Goal: Transaction & Acquisition: Purchase product/service

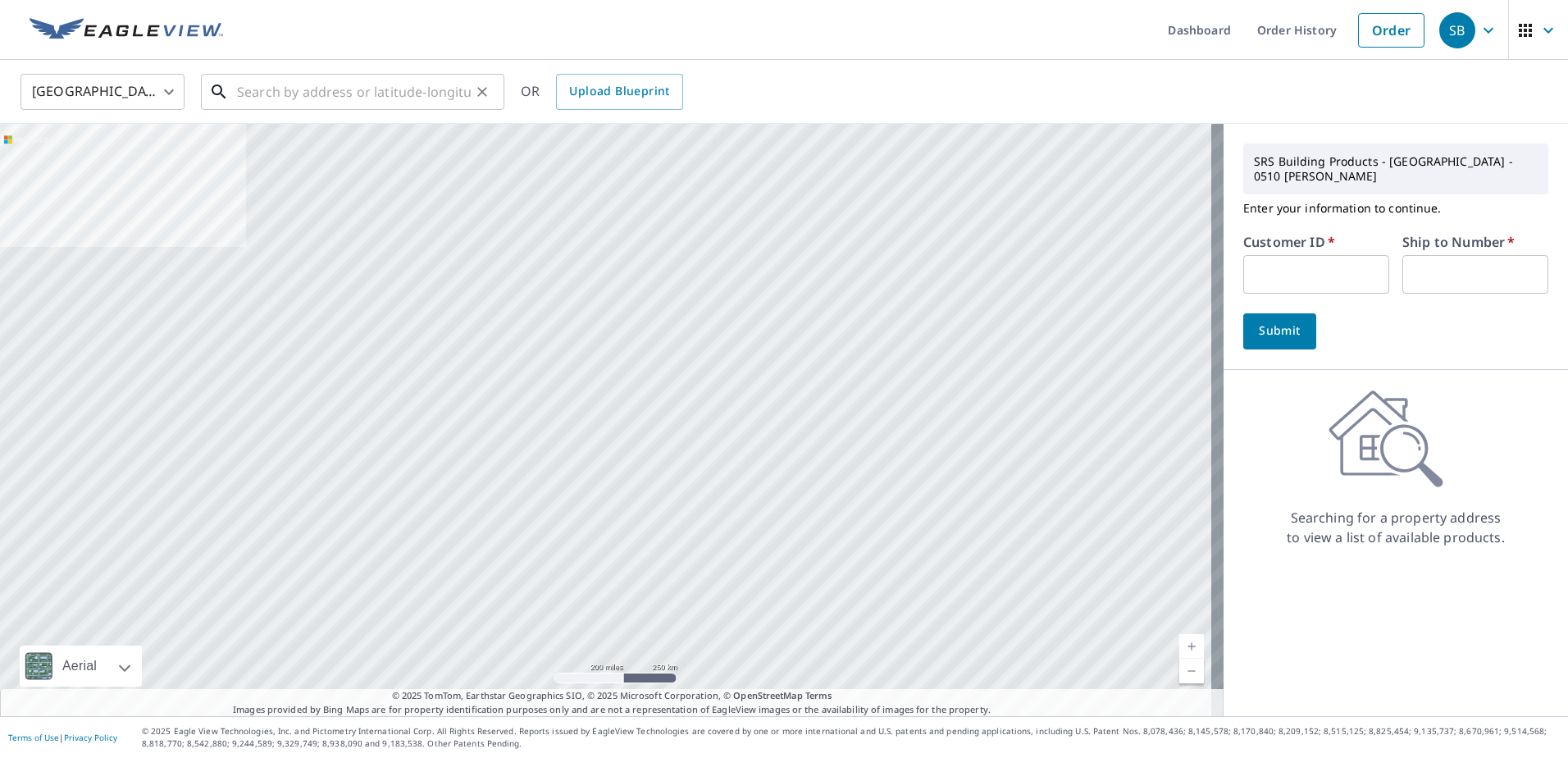
click at [355, 89] on input "text" at bounding box center [354, 92] width 234 height 46
type input "5"
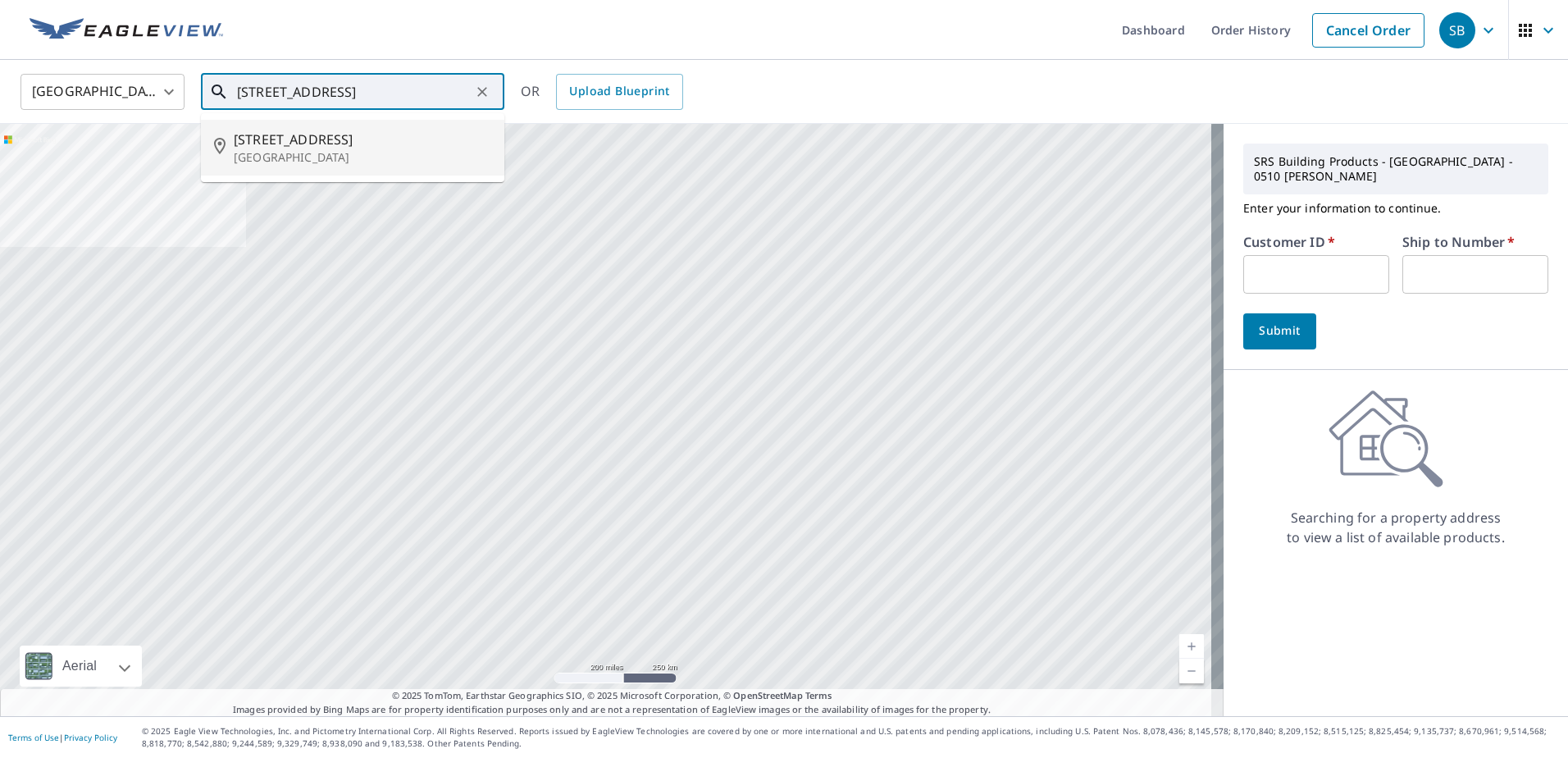
click at [366, 146] on span "[STREET_ADDRESS]" at bounding box center [362, 139] width 258 height 20
type input "[STREET_ADDRESS]"
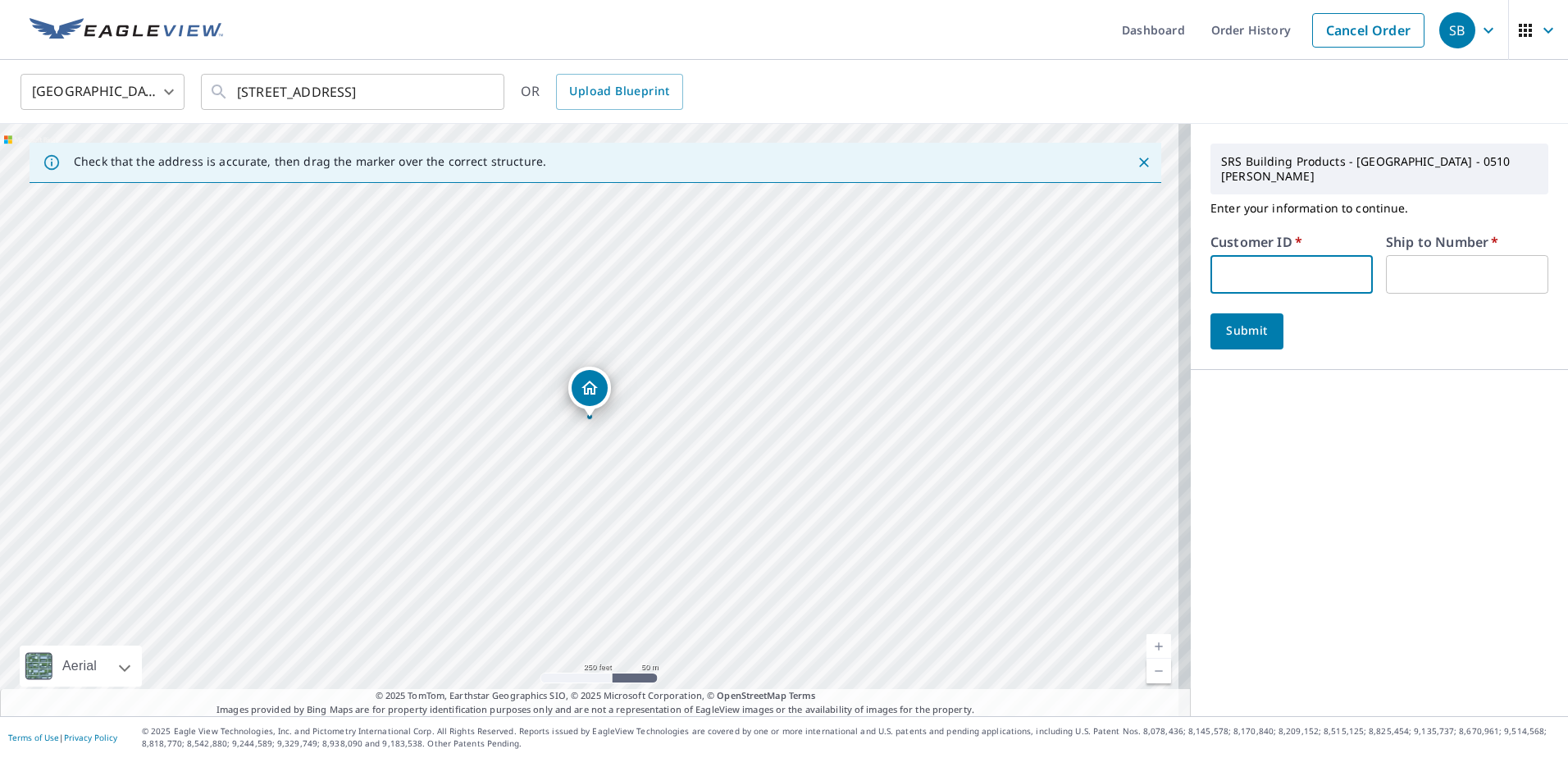
click at [1294, 255] on input "text" at bounding box center [1291, 275] width 163 height 38
type input "HSO510"
type input "1"
click at [1247, 328] on button "Submit" at bounding box center [1246, 331] width 73 height 36
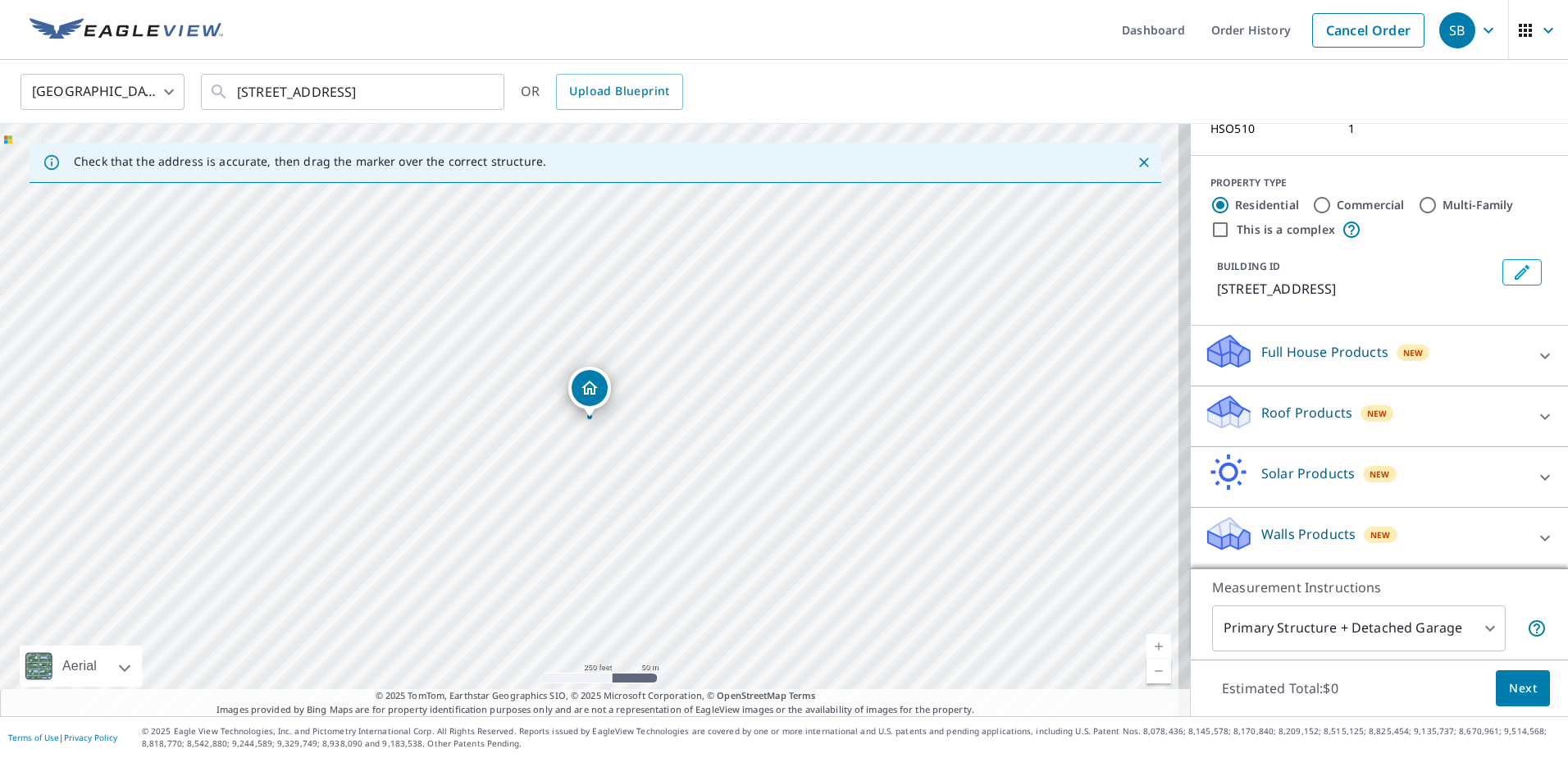
scroll to position [157, 0]
click at [1436, 409] on div "Roof Products New" at bounding box center [1364, 417] width 321 height 47
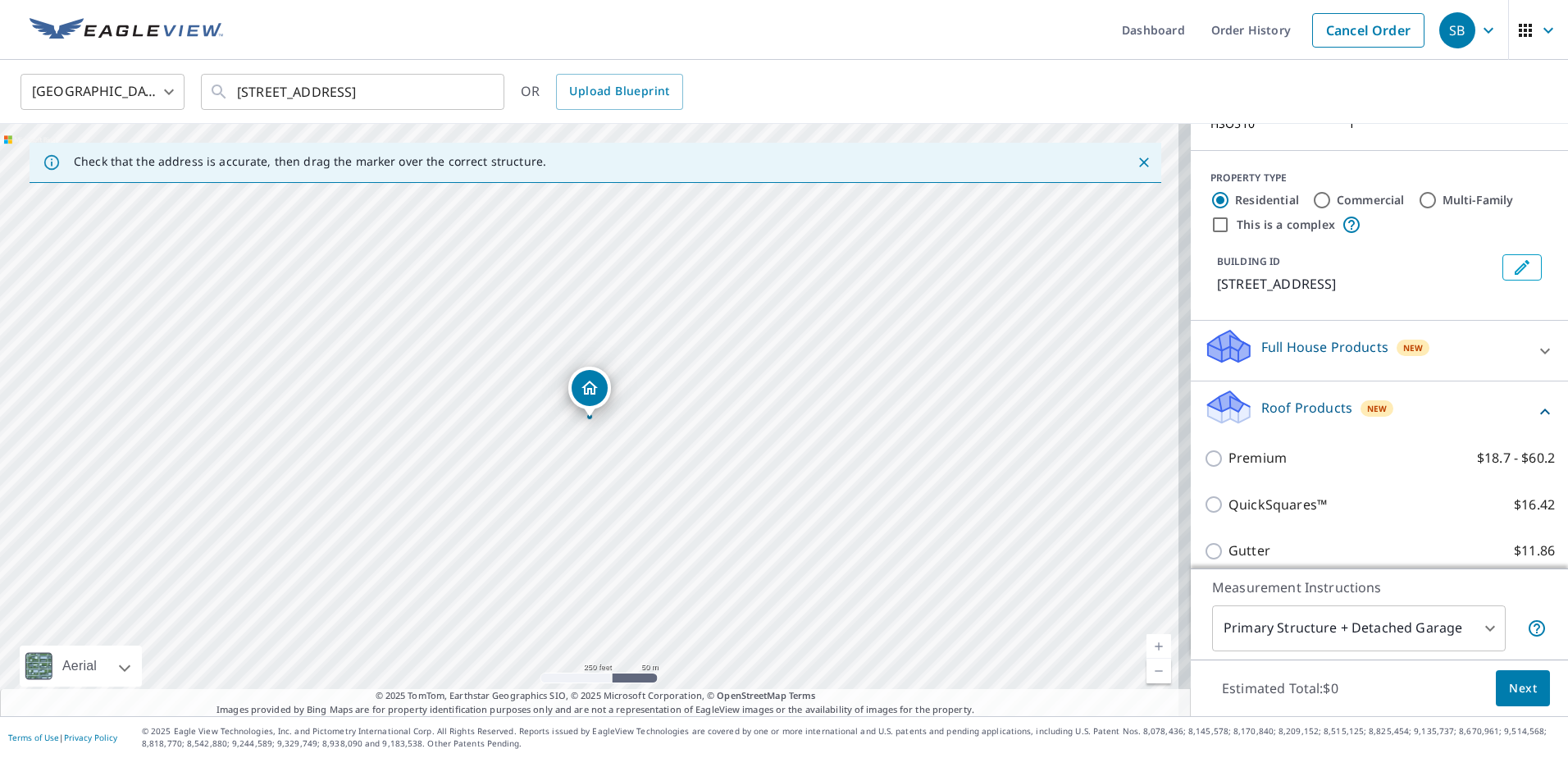
scroll to position [343, 0]
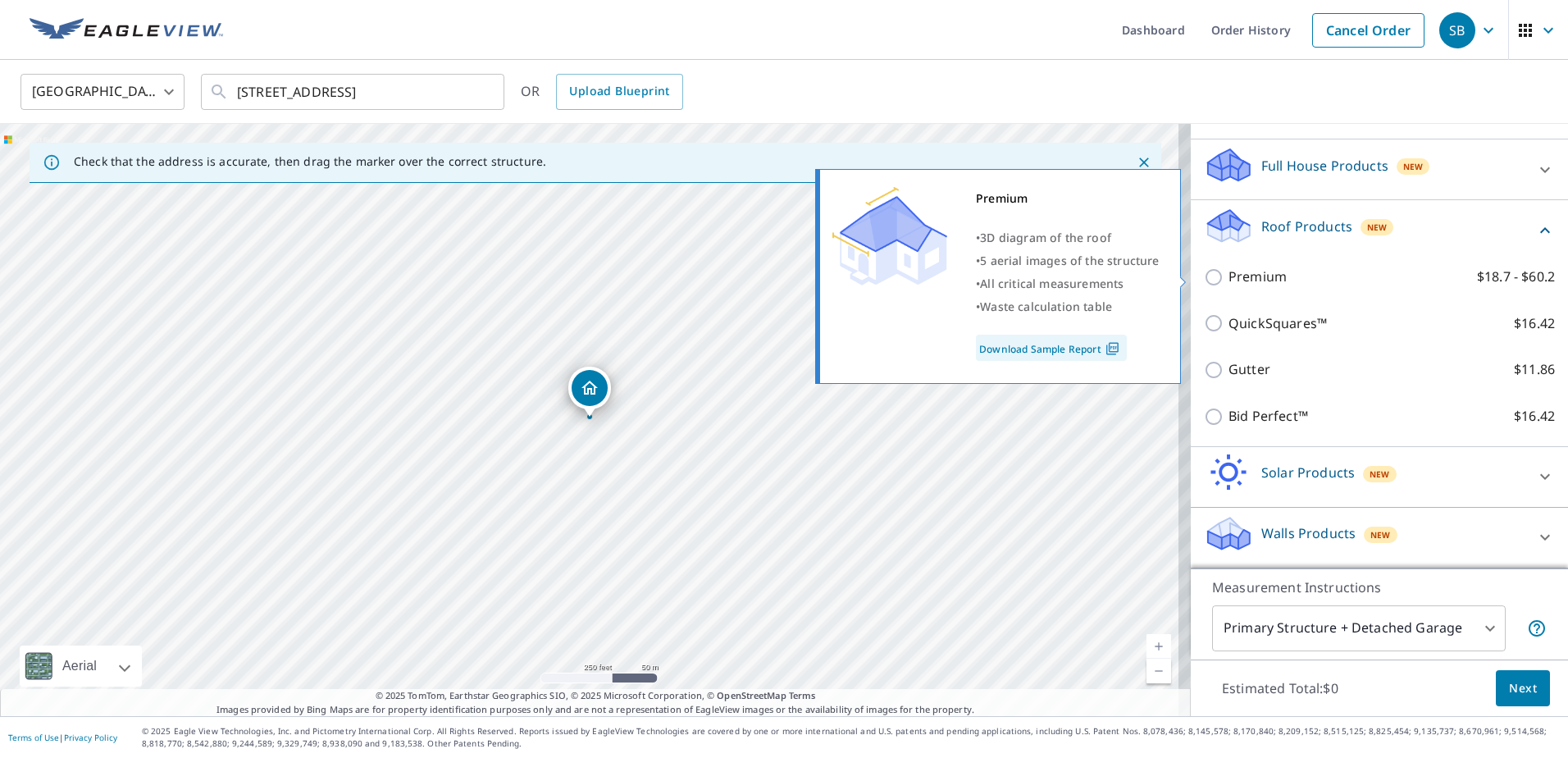
click at [1368, 269] on label "Premium $18.7 - $60.2" at bounding box center [1391, 276] width 326 height 21
click at [1228, 269] on input "Premium $18.7 - $60.2" at bounding box center [1216, 277] width 24 height 20
checkbox input "true"
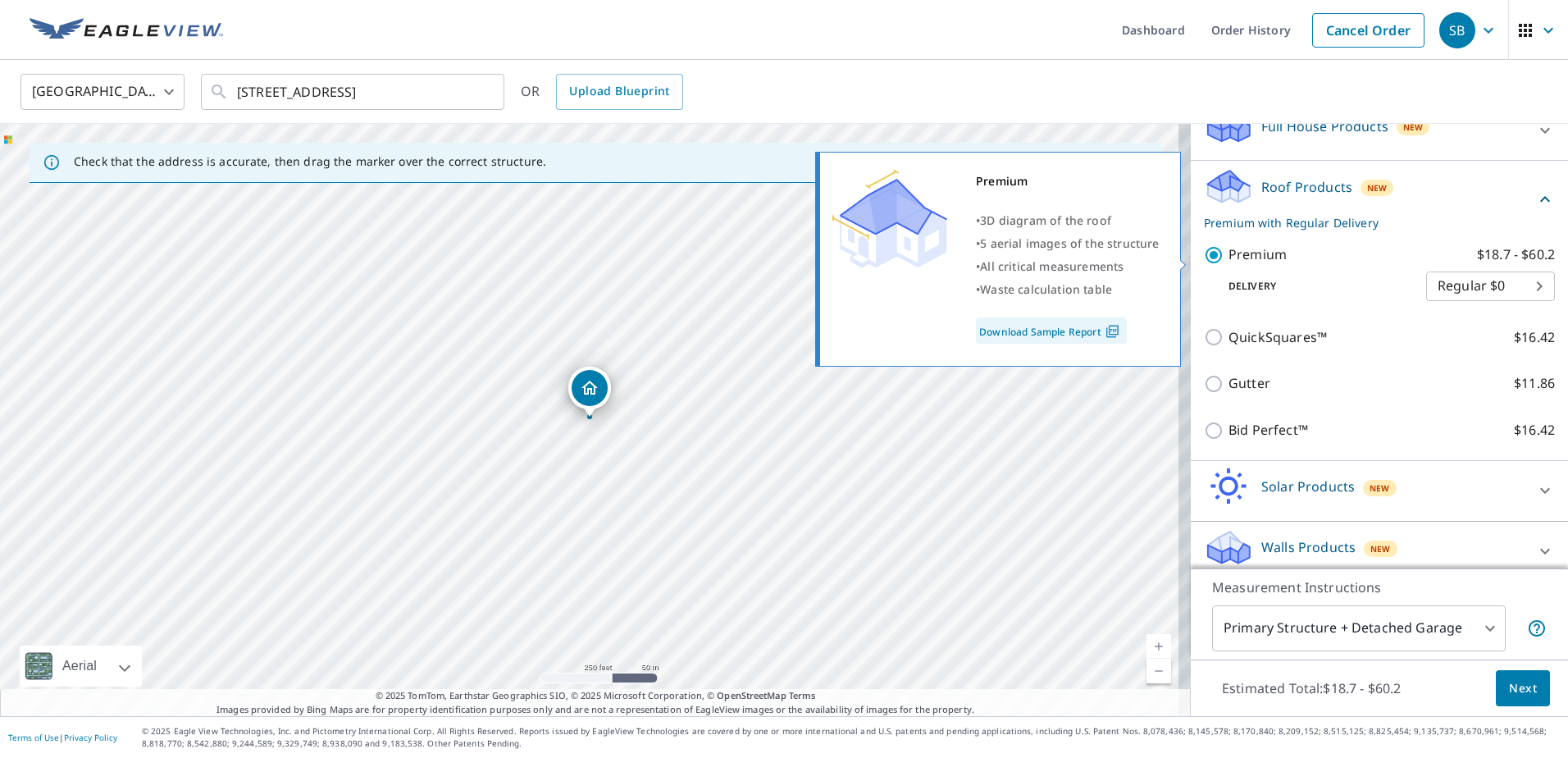
scroll to position [397, 0]
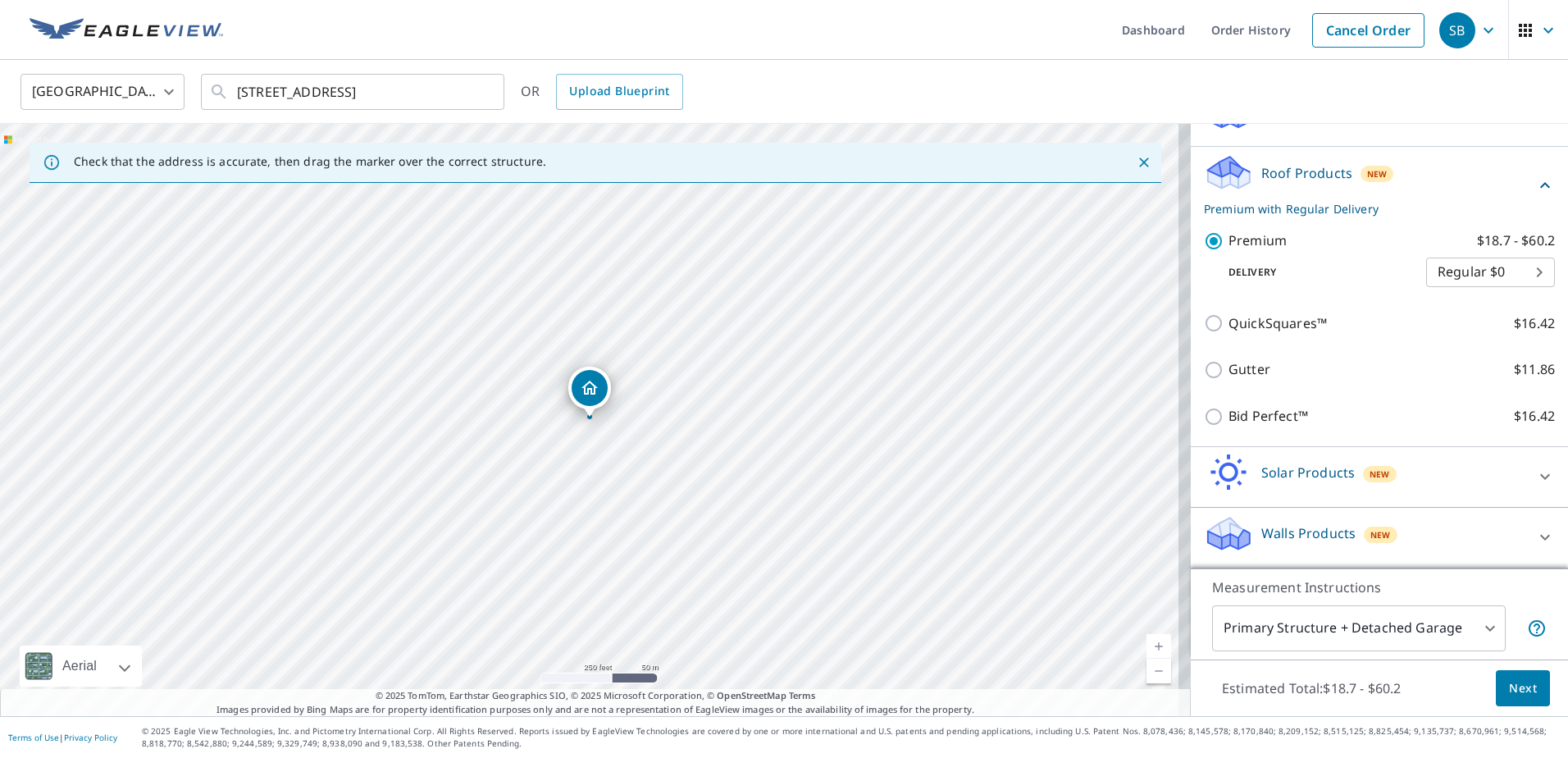
click at [1515, 692] on span "Next" at bounding box center [1522, 689] width 28 height 21
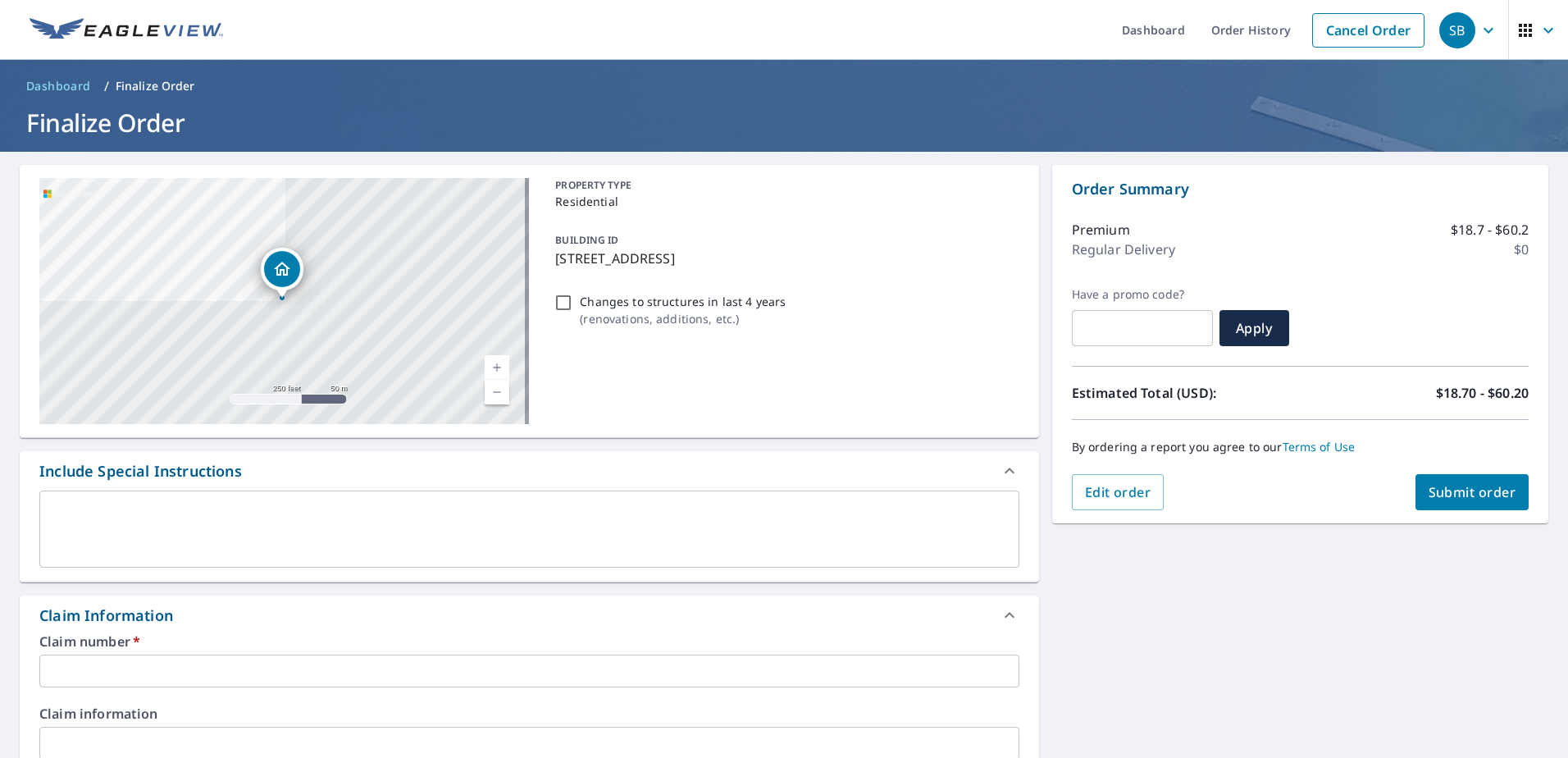
drag, startPoint x: 554, startPoint y: 262, endPoint x: 833, endPoint y: 265, distance: 279.0
click at [833, 265] on p "[STREET_ADDRESS]" at bounding box center [783, 259] width 456 height 20
checkbox input "true"
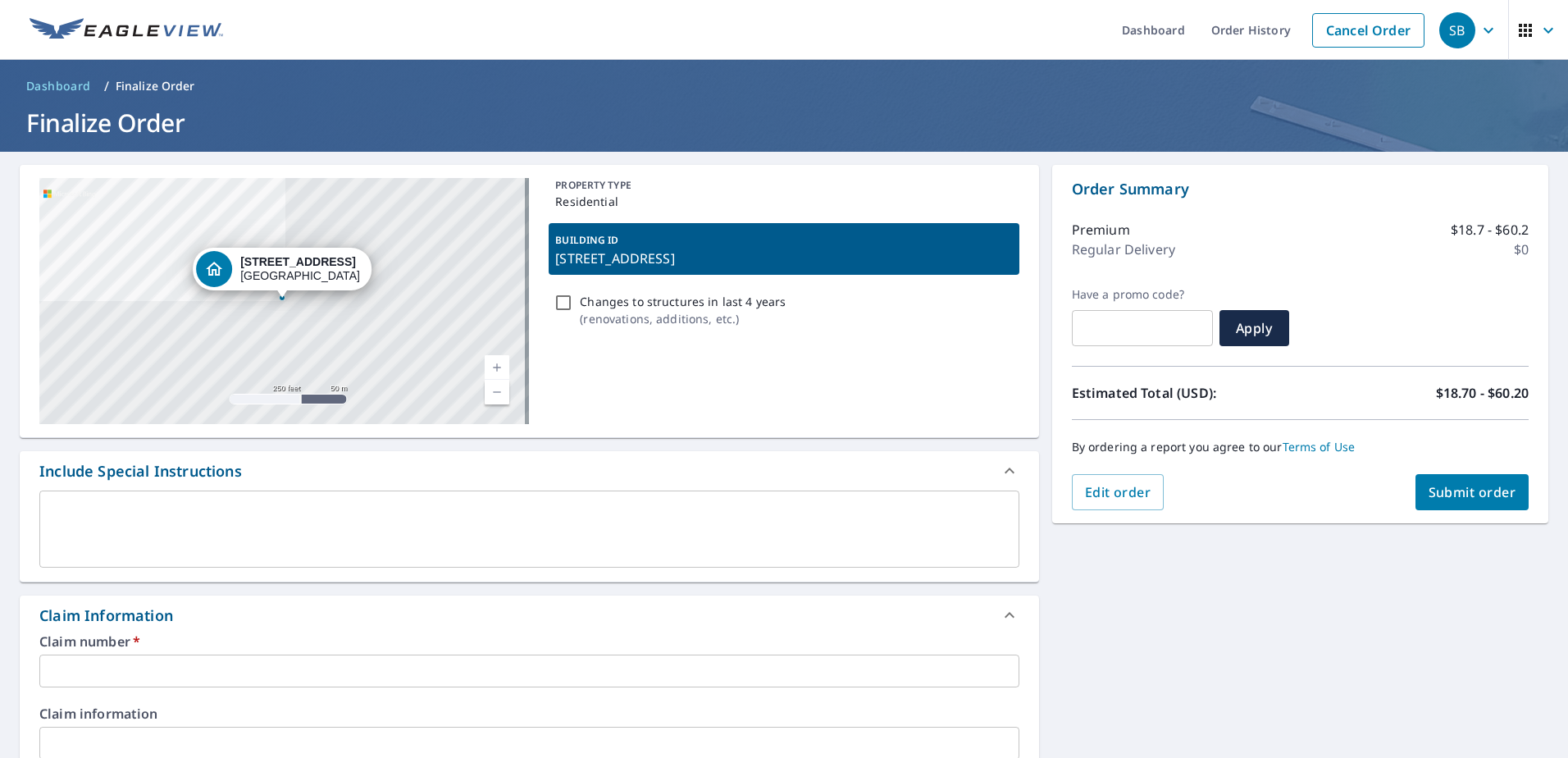
copy p "[STREET_ADDRESS]"
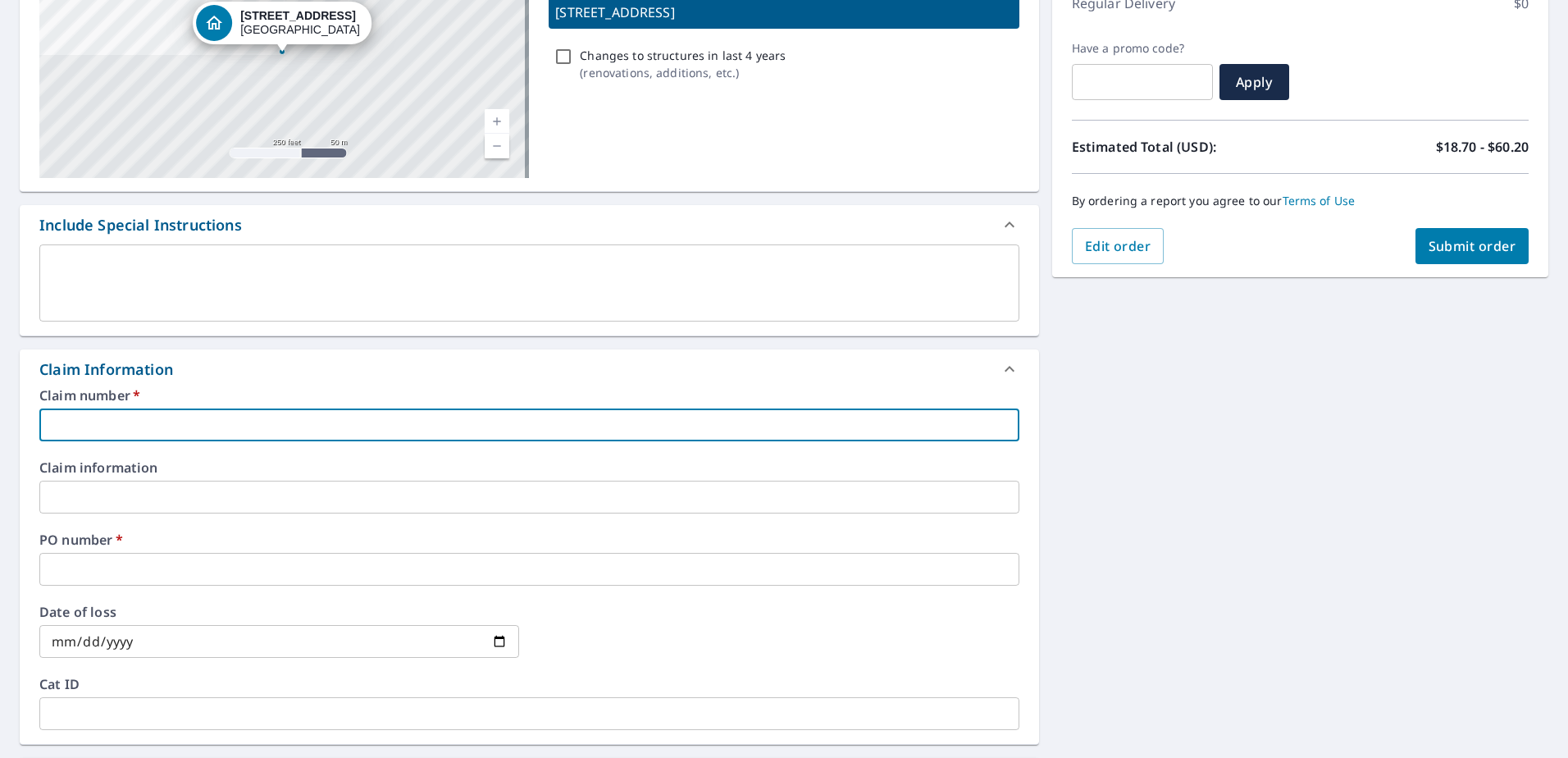
click at [149, 421] on input "text" at bounding box center [529, 424] width 980 height 33
click at [113, 591] on div "Claim number   * ​ Claim information ​ PO number   * ​ Date of loss ​ Cat ID ​" at bounding box center [529, 566] width 1019 height 355
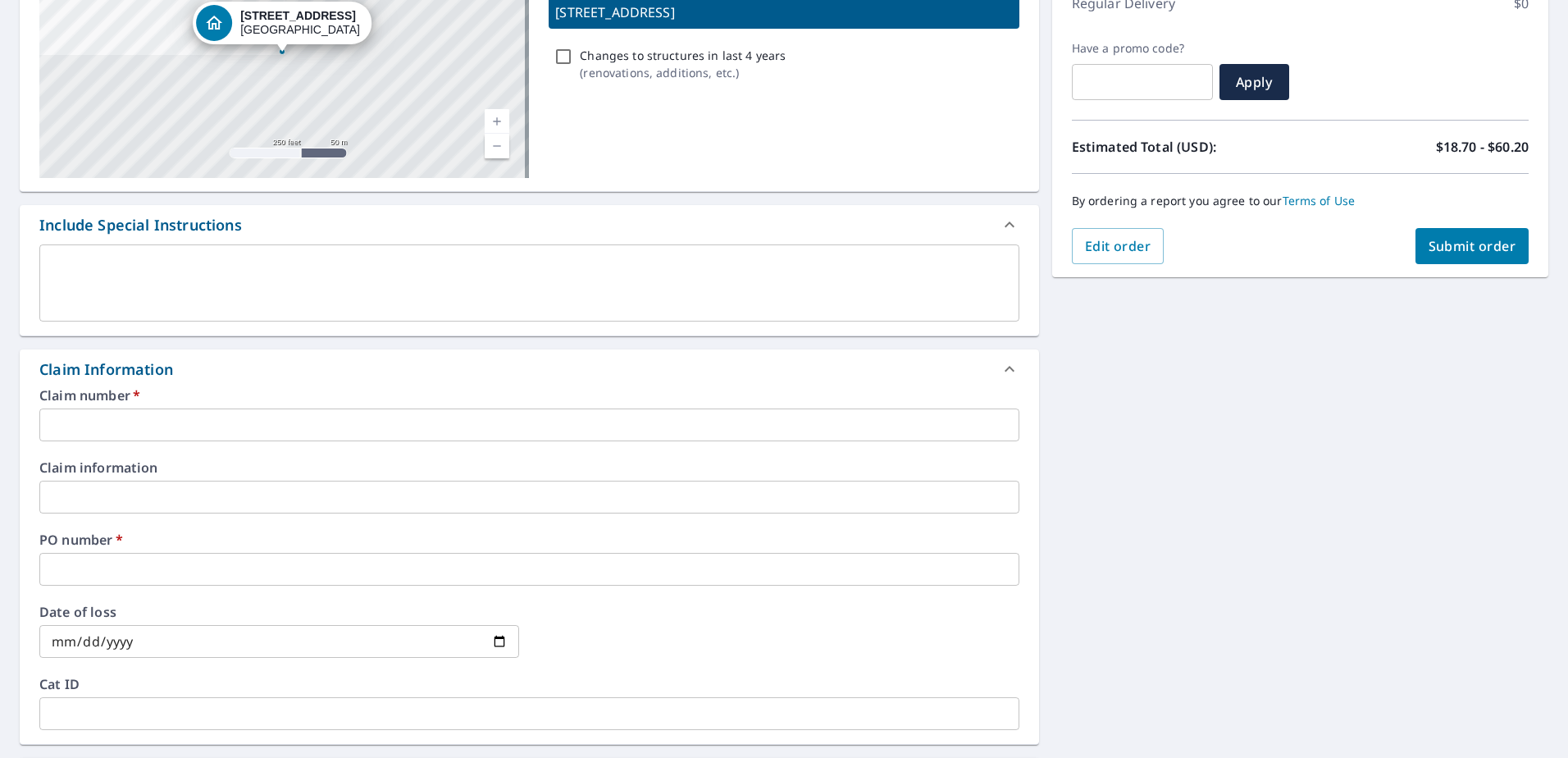
click at [113, 583] on input "text" at bounding box center [529, 568] width 980 height 33
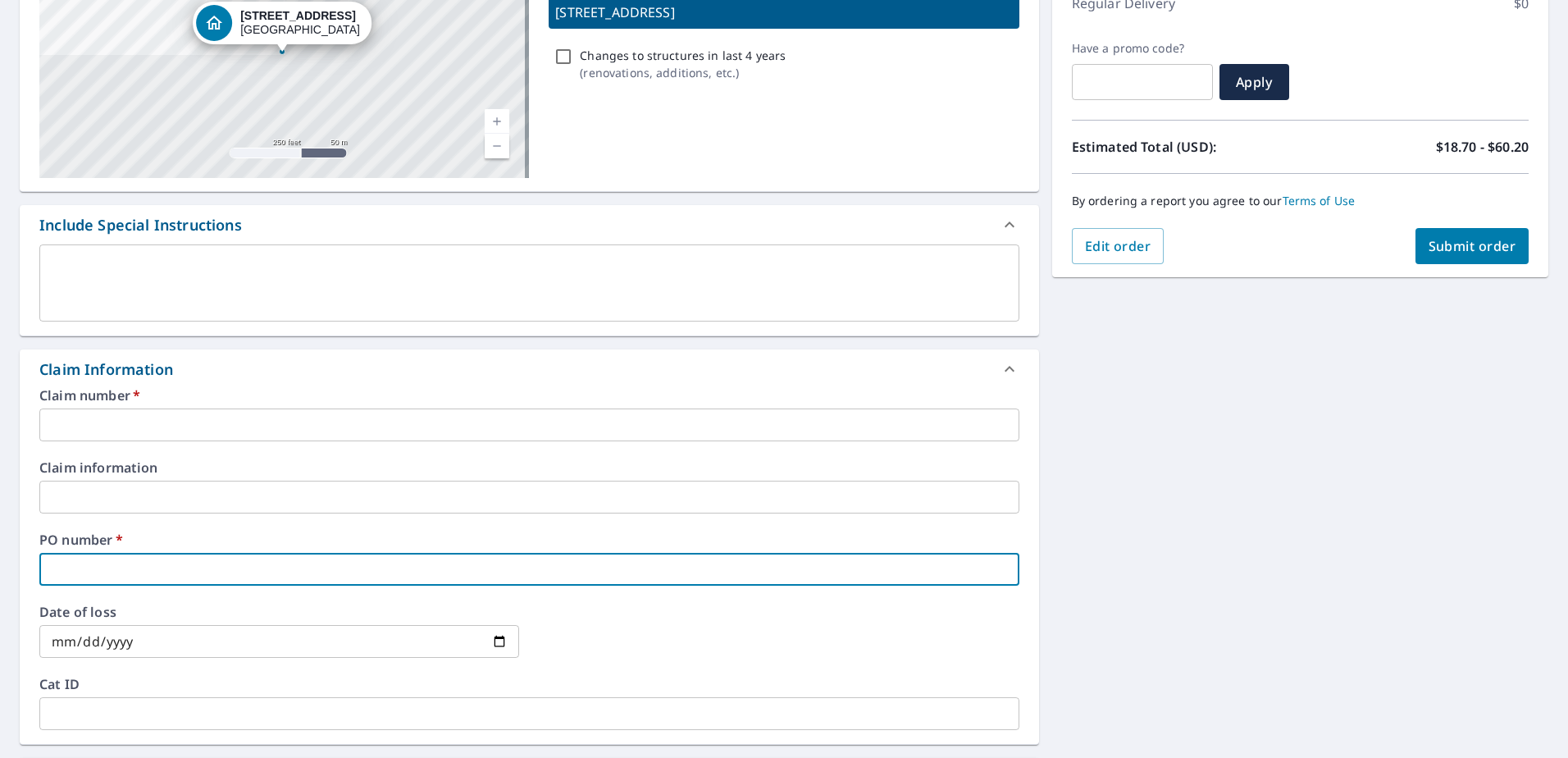
paste input "[STREET_ADDRESS]"
type input "[STREET_ADDRESS]"
checkbox input "true"
type input "[STREET_ADDRESS]"
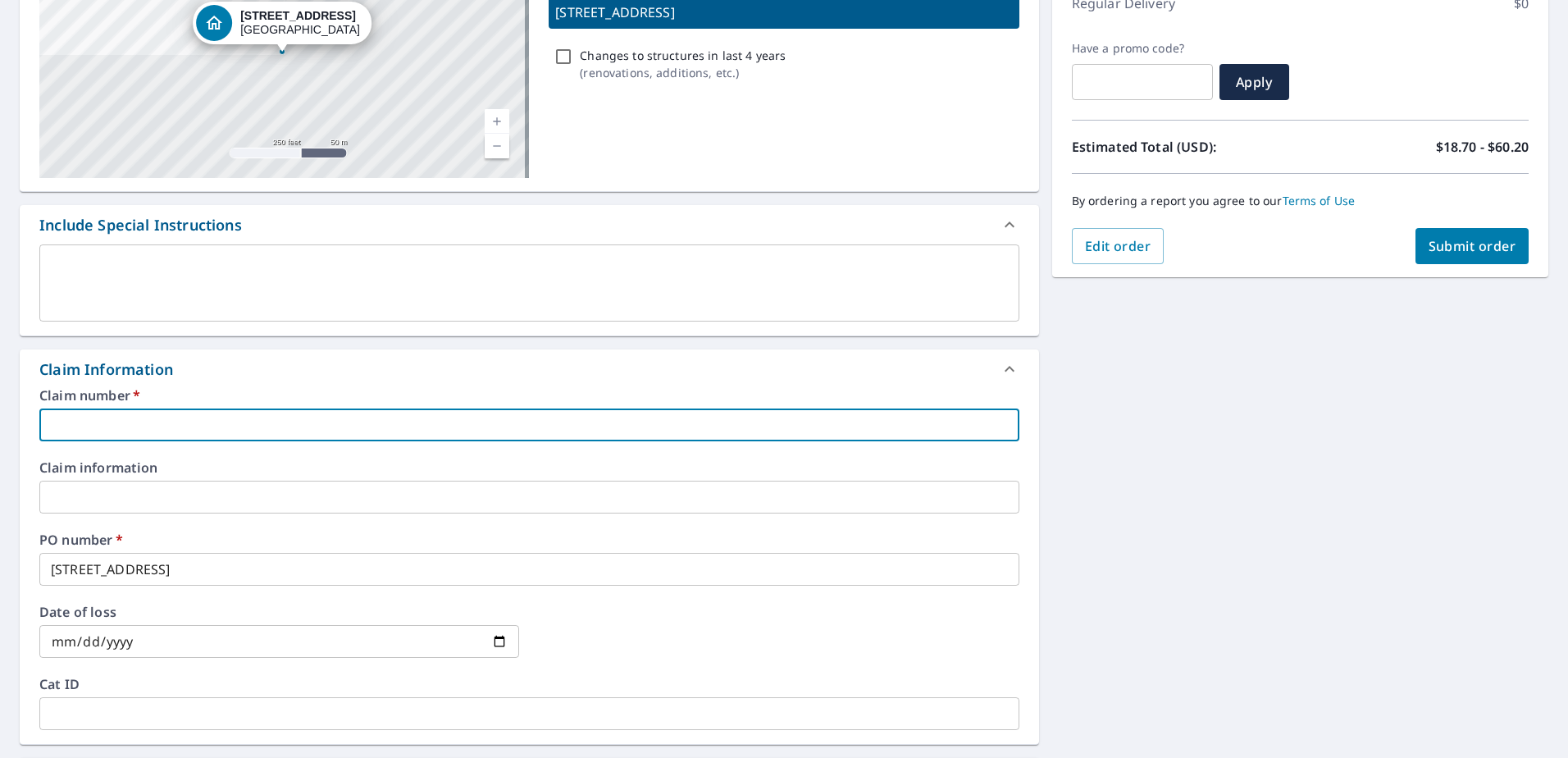
click at [139, 412] on input "text" at bounding box center [529, 424] width 980 height 33
type input "h"
checkbox input "true"
type input "H"
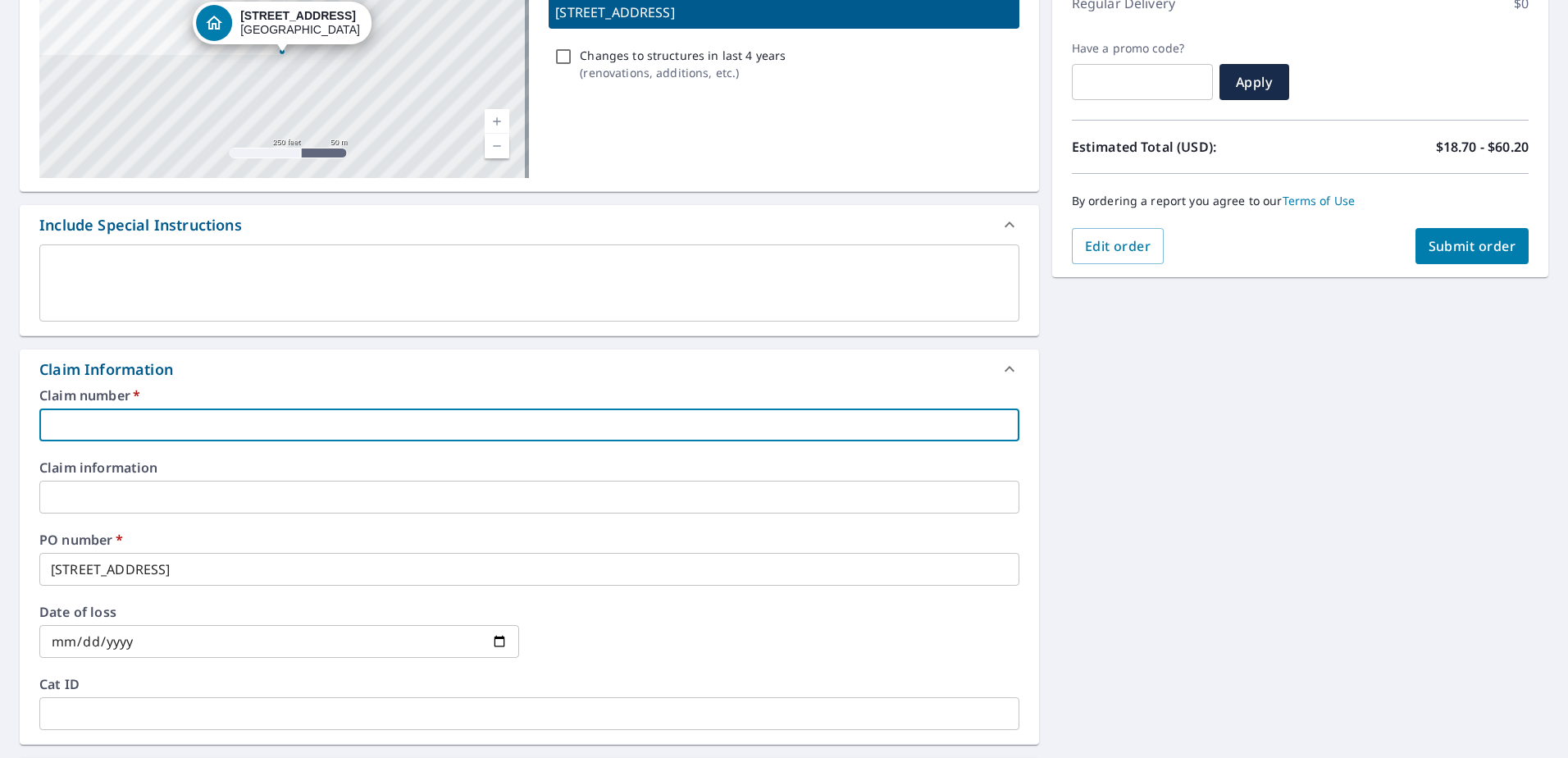
checkbox input "true"
type input "HS"
checkbox input "true"
type input "HSO"
checkbox input "true"
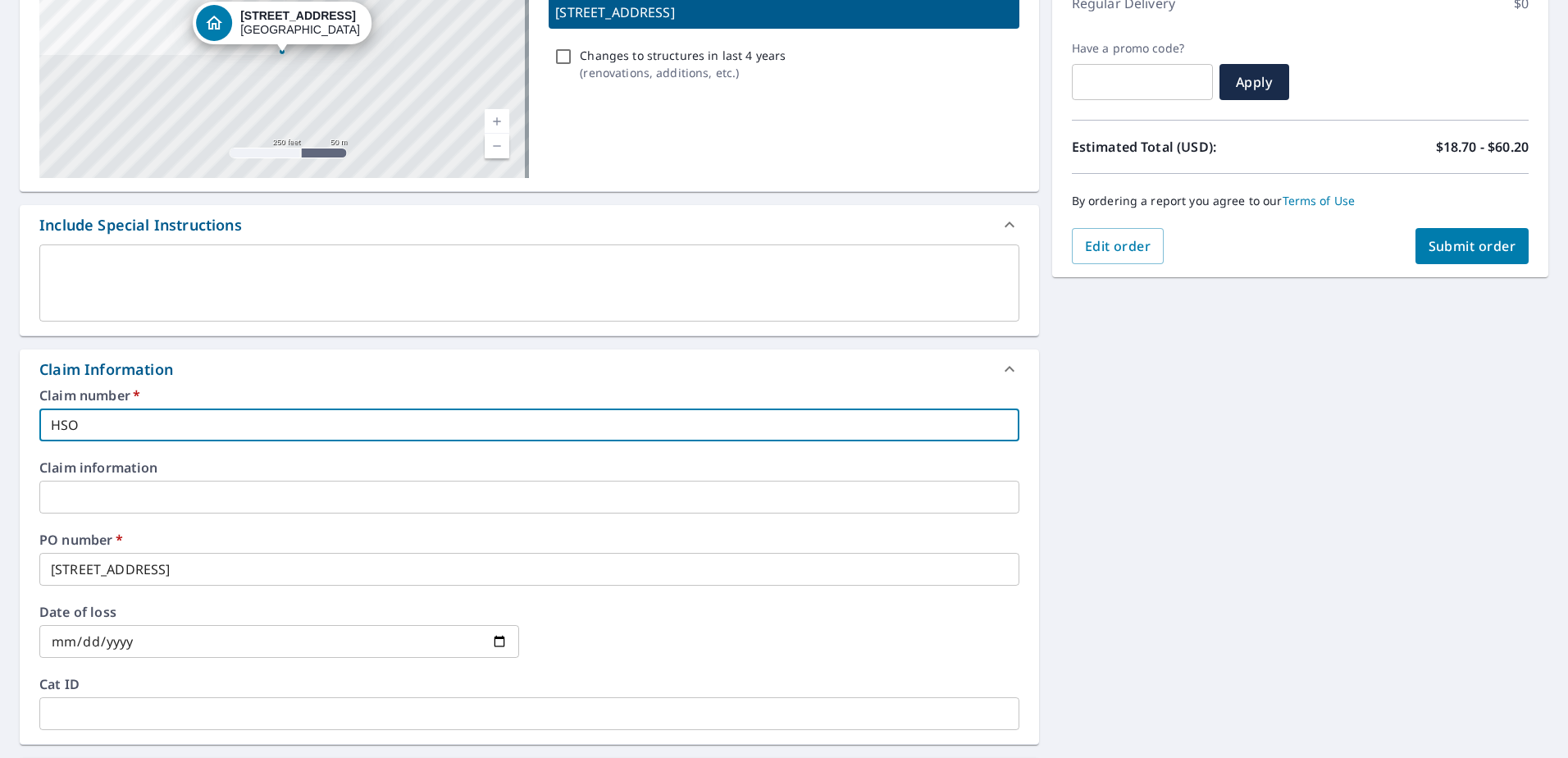
type input "HSO5"
checkbox input "true"
type input "HSO51"
checkbox input "true"
type input "HSO510"
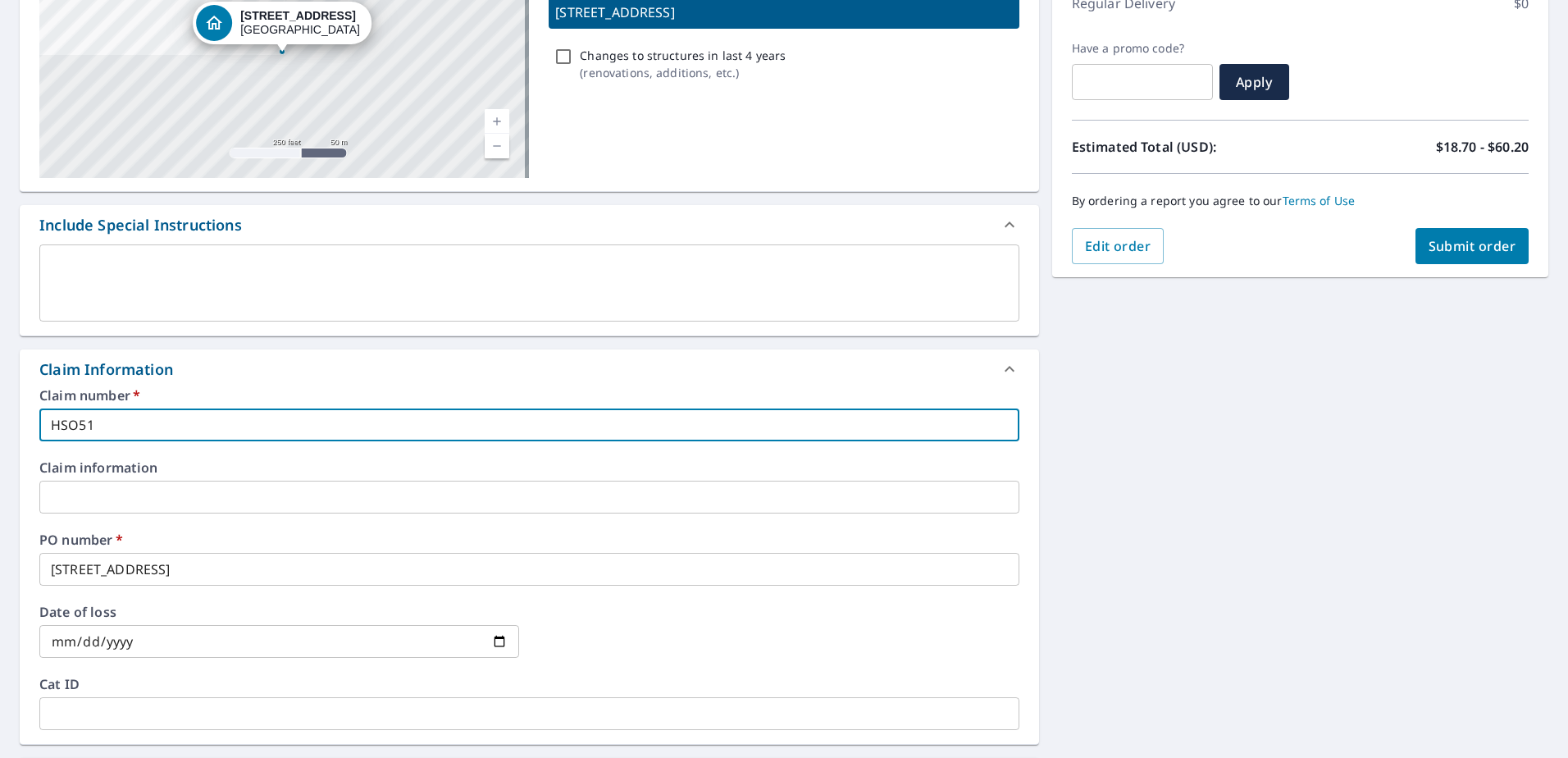
checkbox input "true"
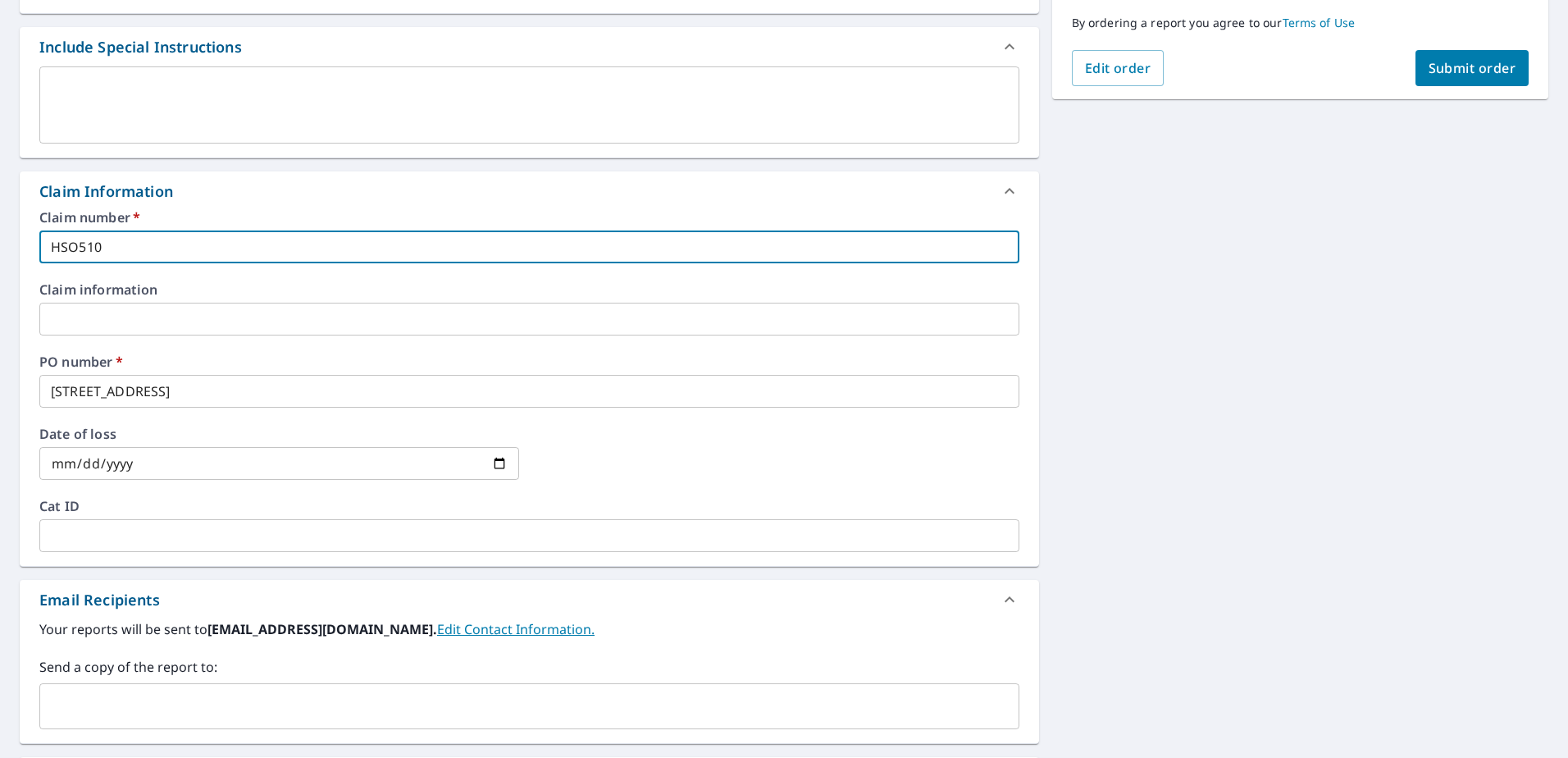
scroll to position [639, 0]
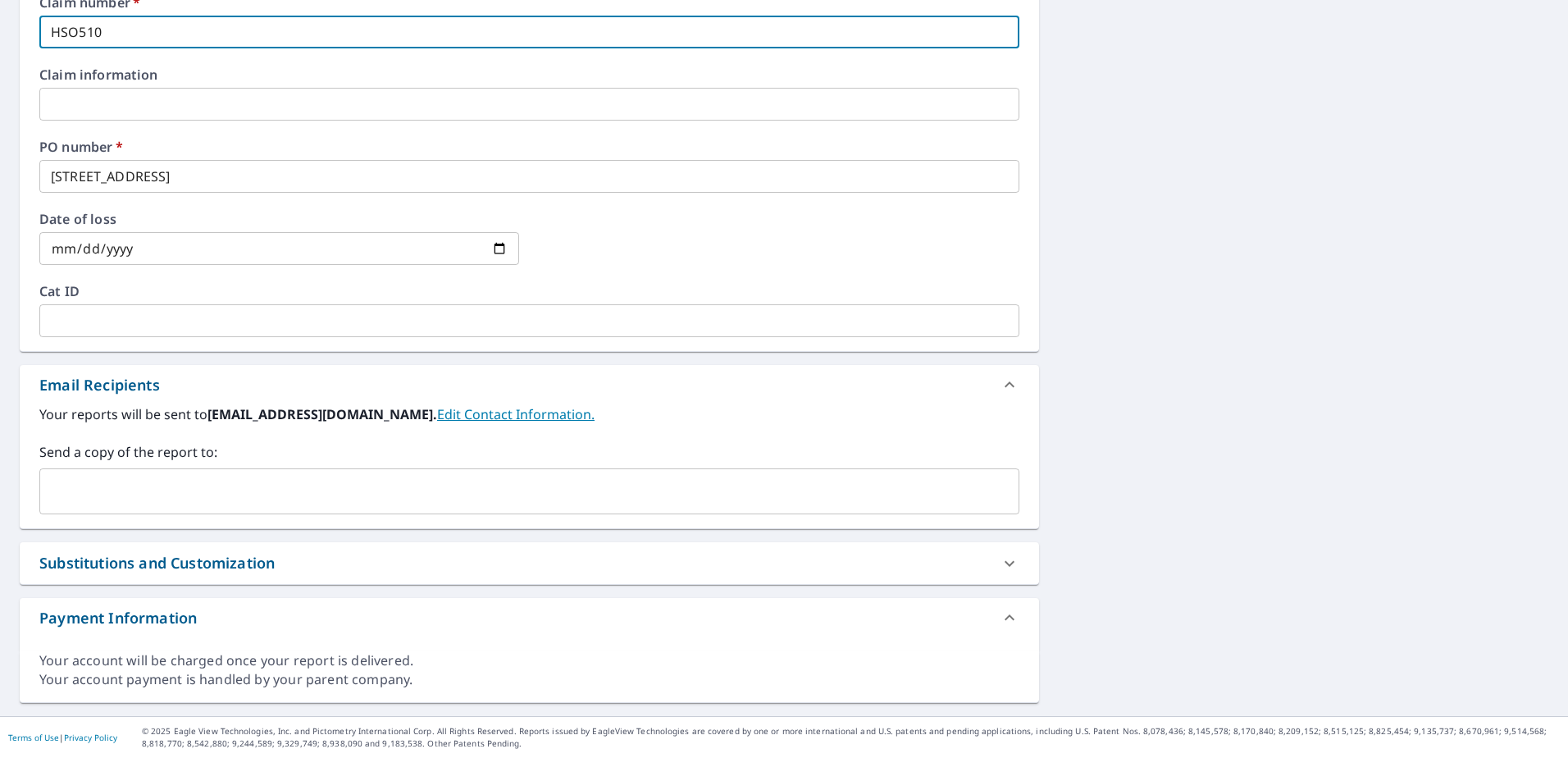
type input "HSO510"
click at [230, 480] on input "text" at bounding box center [517, 491] width 940 height 31
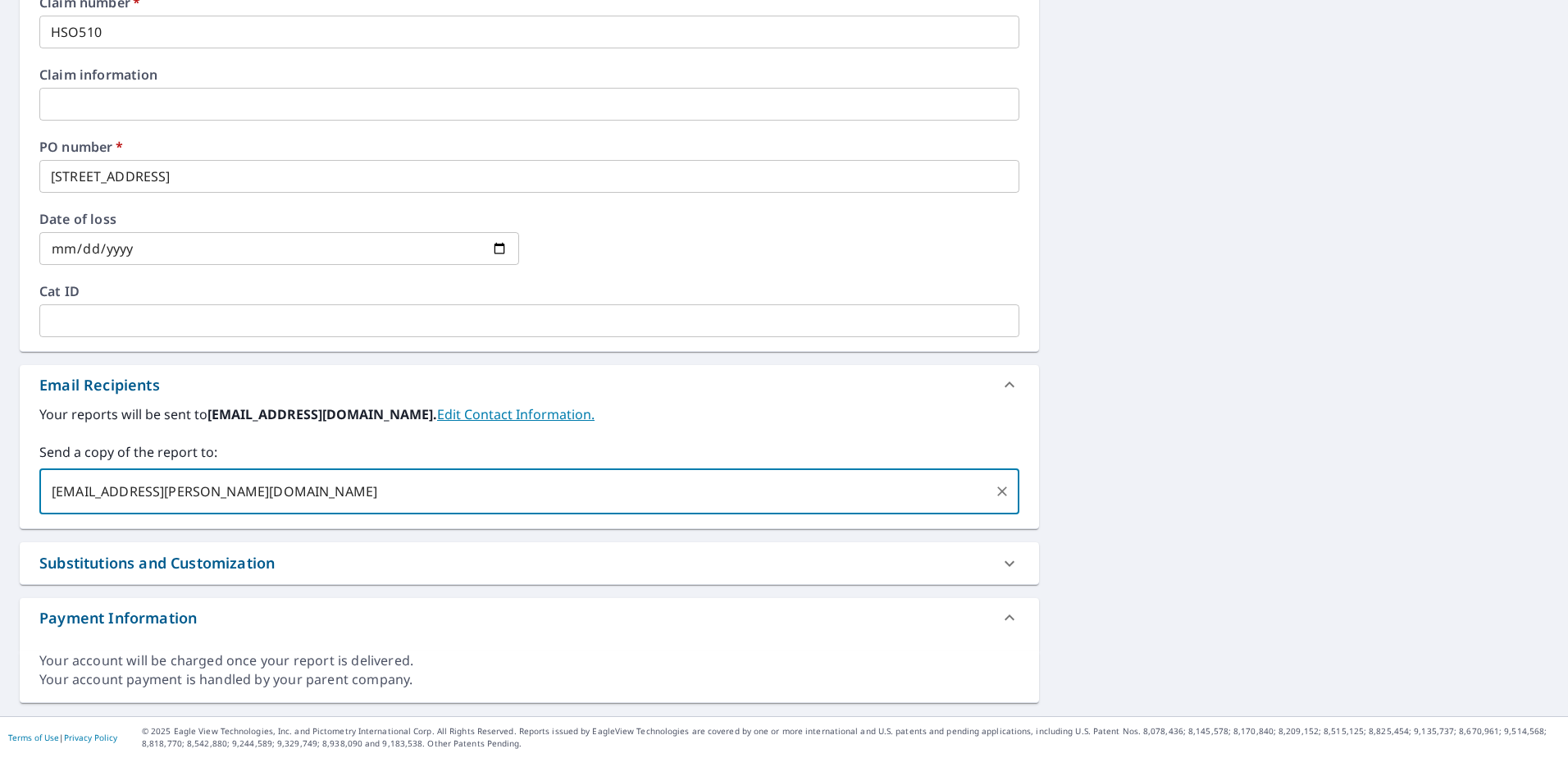
scroll to position [65, 0]
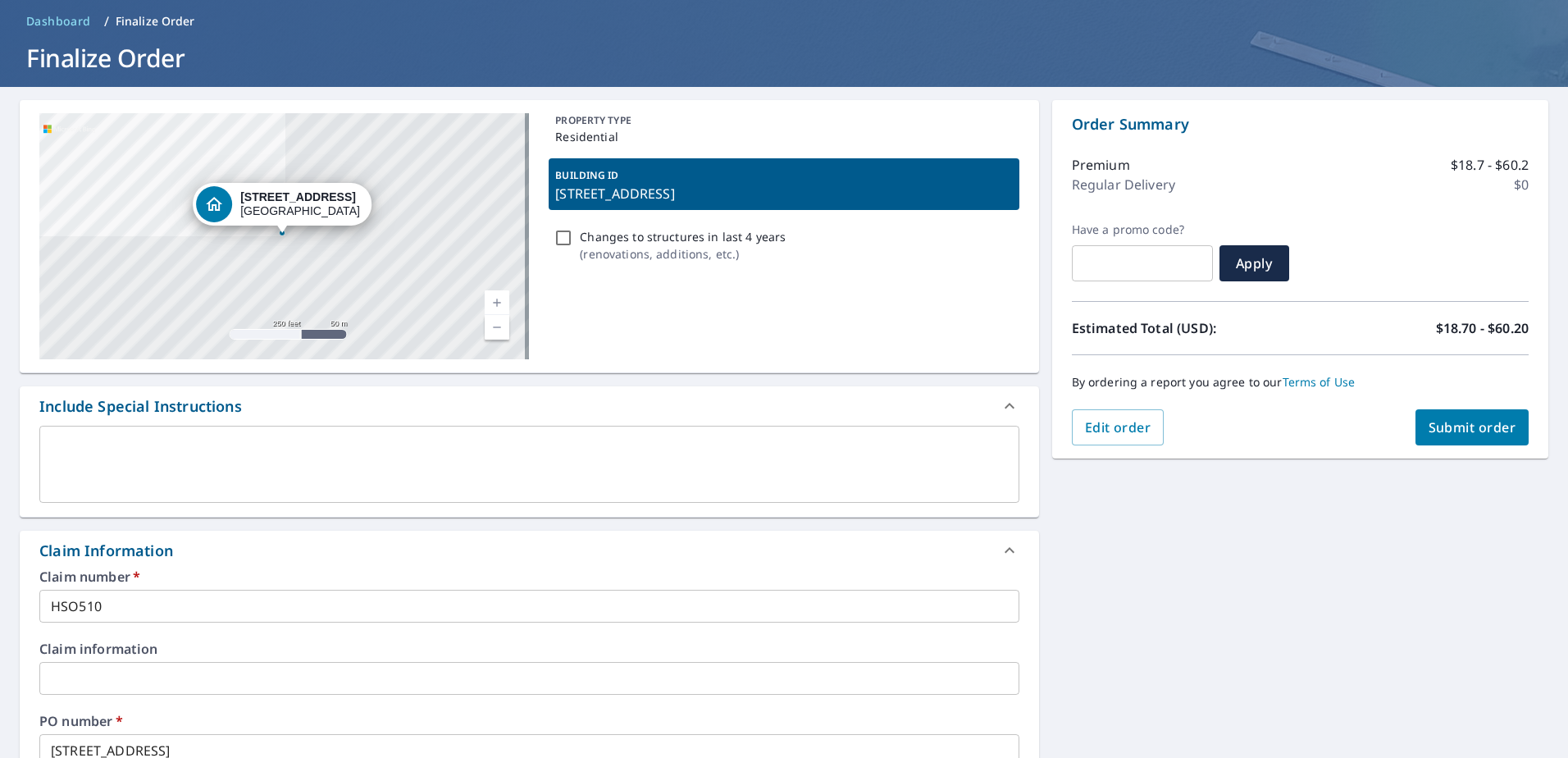
type input "[EMAIL_ADDRESS][PERSON_NAME][DOMAIN_NAME]"
click at [1442, 435] on span "Submit order" at bounding box center [1472, 427] width 88 height 18
checkbox input "true"
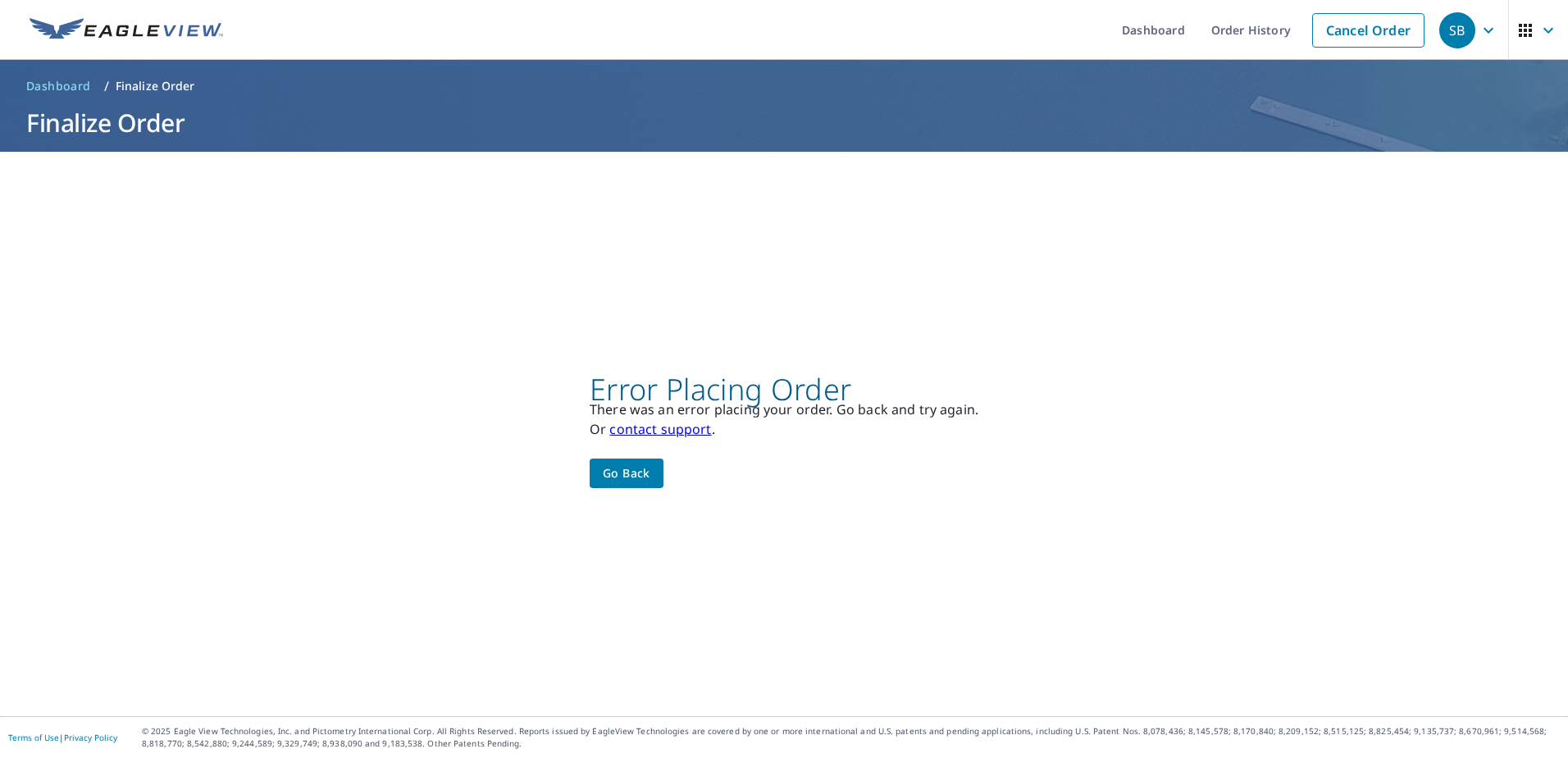
scroll to position [0, 0]
click at [612, 479] on span "Go back" at bounding box center [626, 473] width 48 height 21
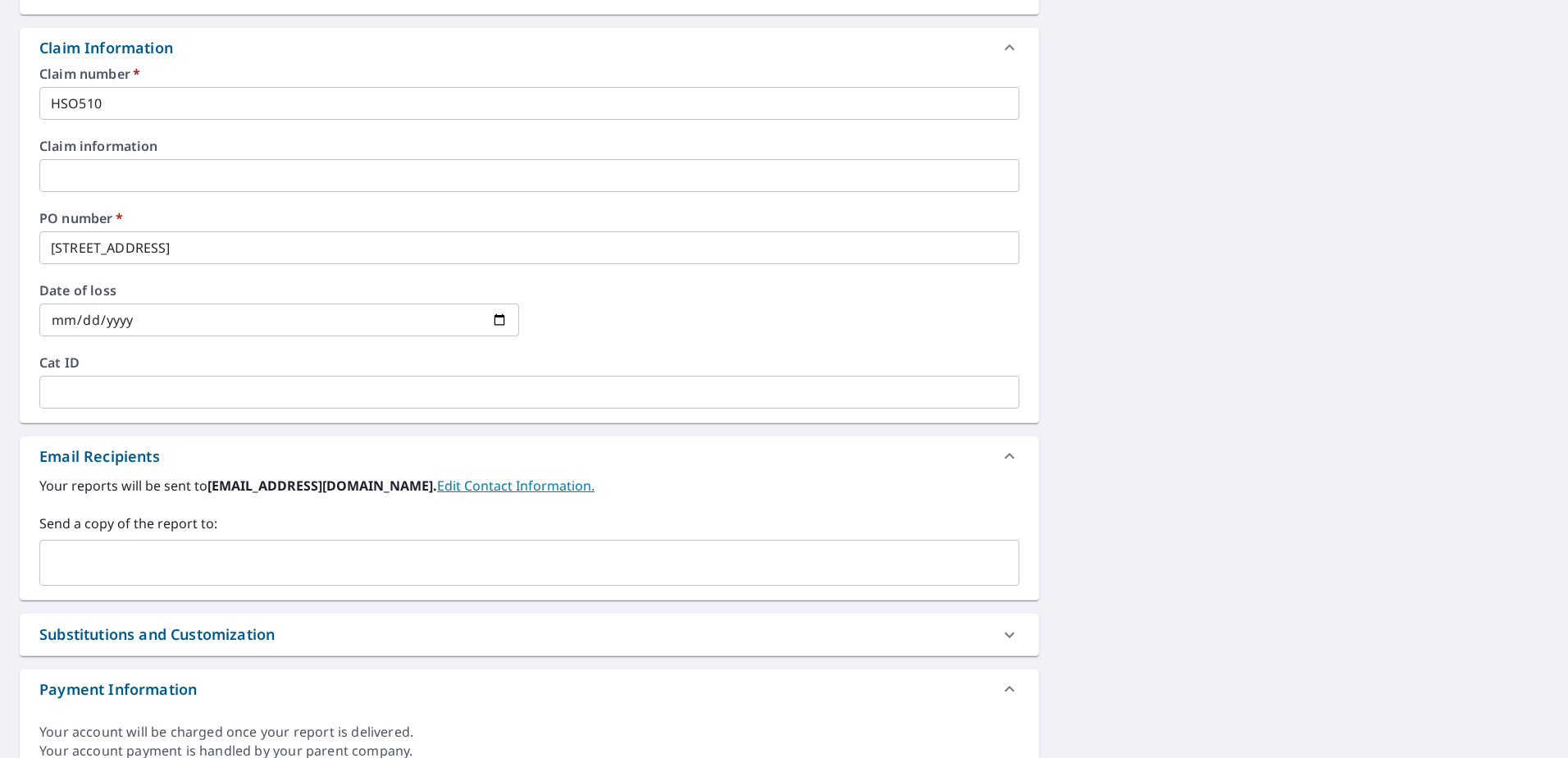
scroll to position [639, 0]
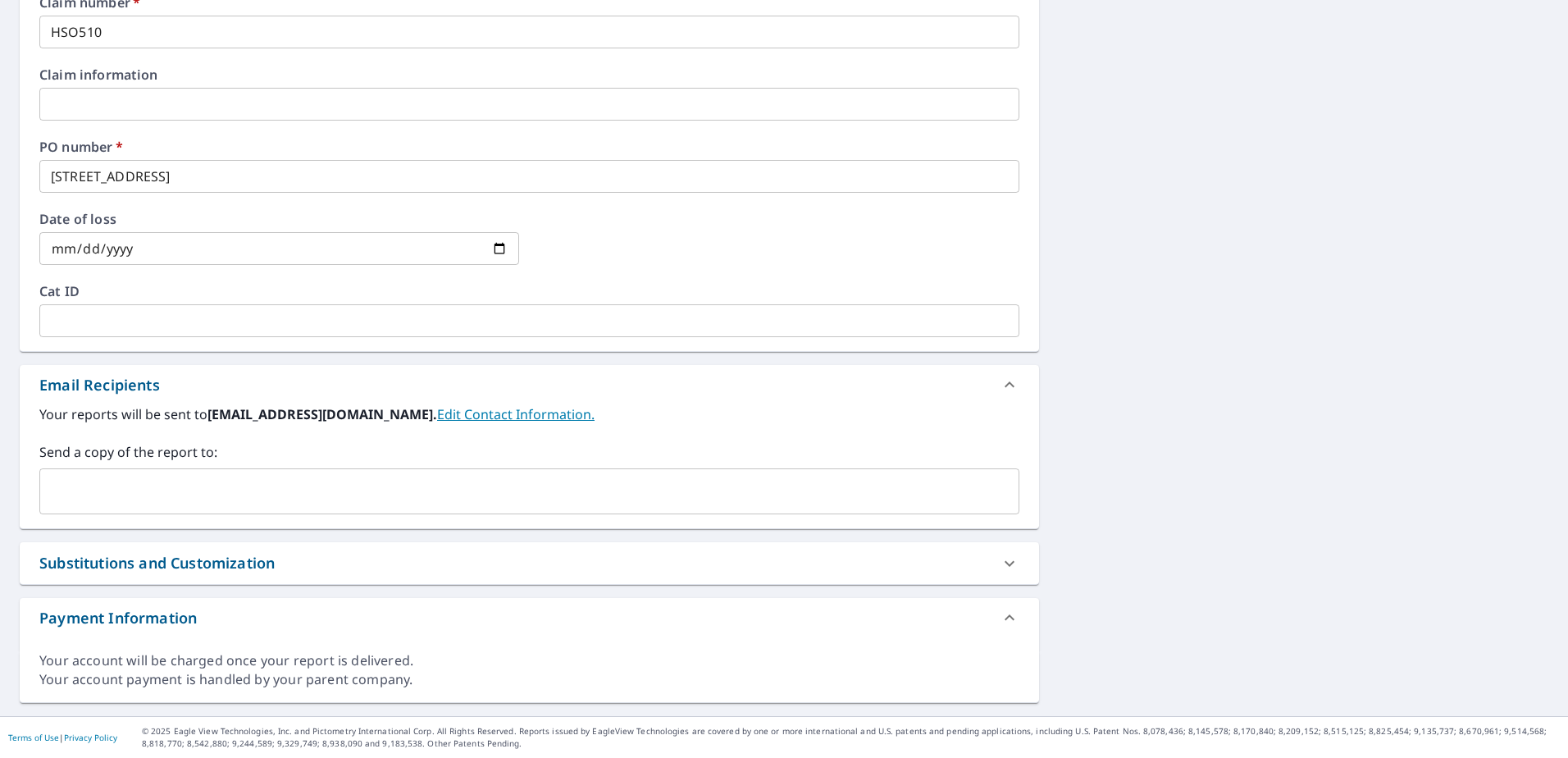
click at [190, 498] on input "text" at bounding box center [517, 491] width 940 height 31
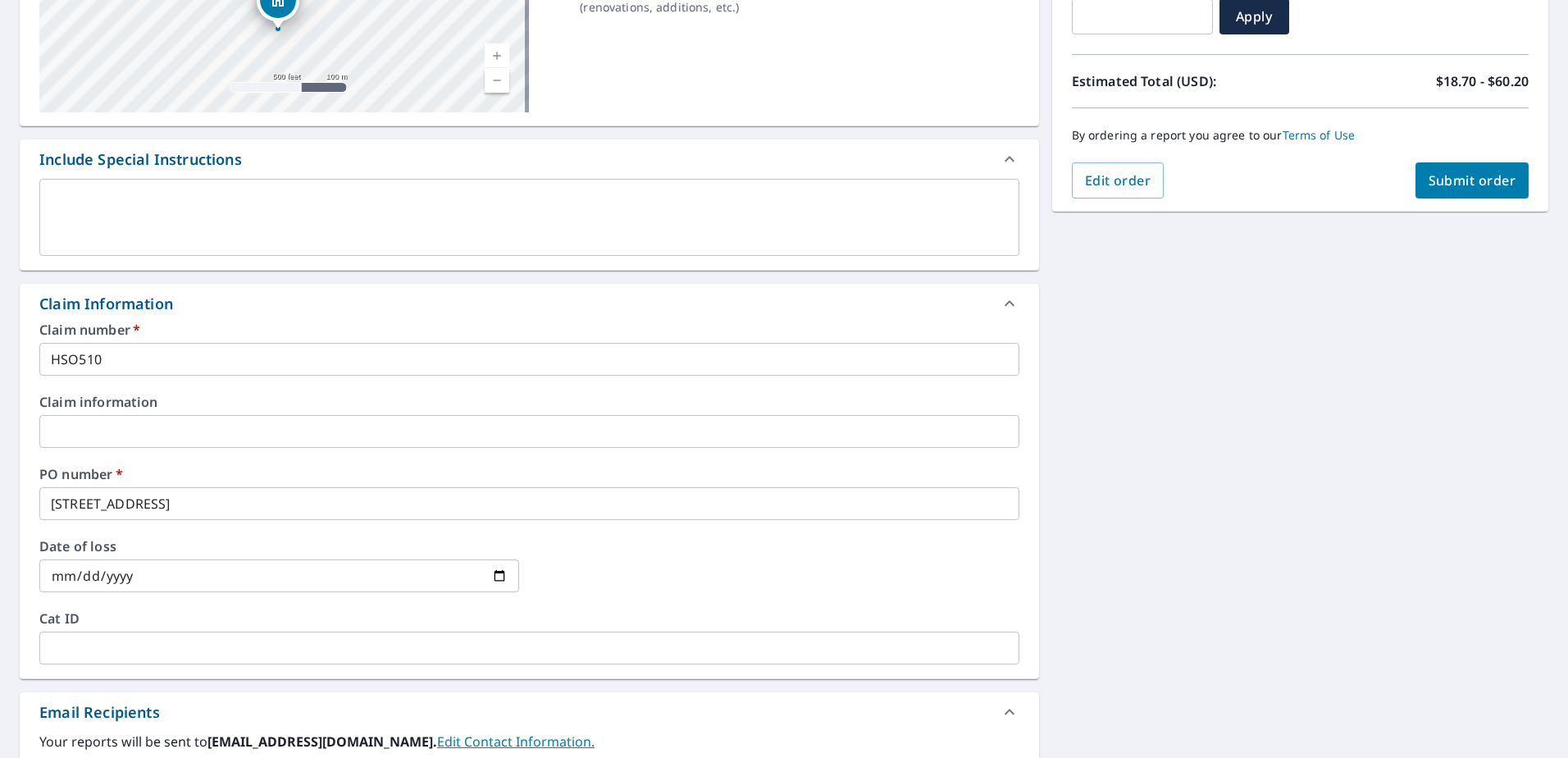
scroll to position [0, 0]
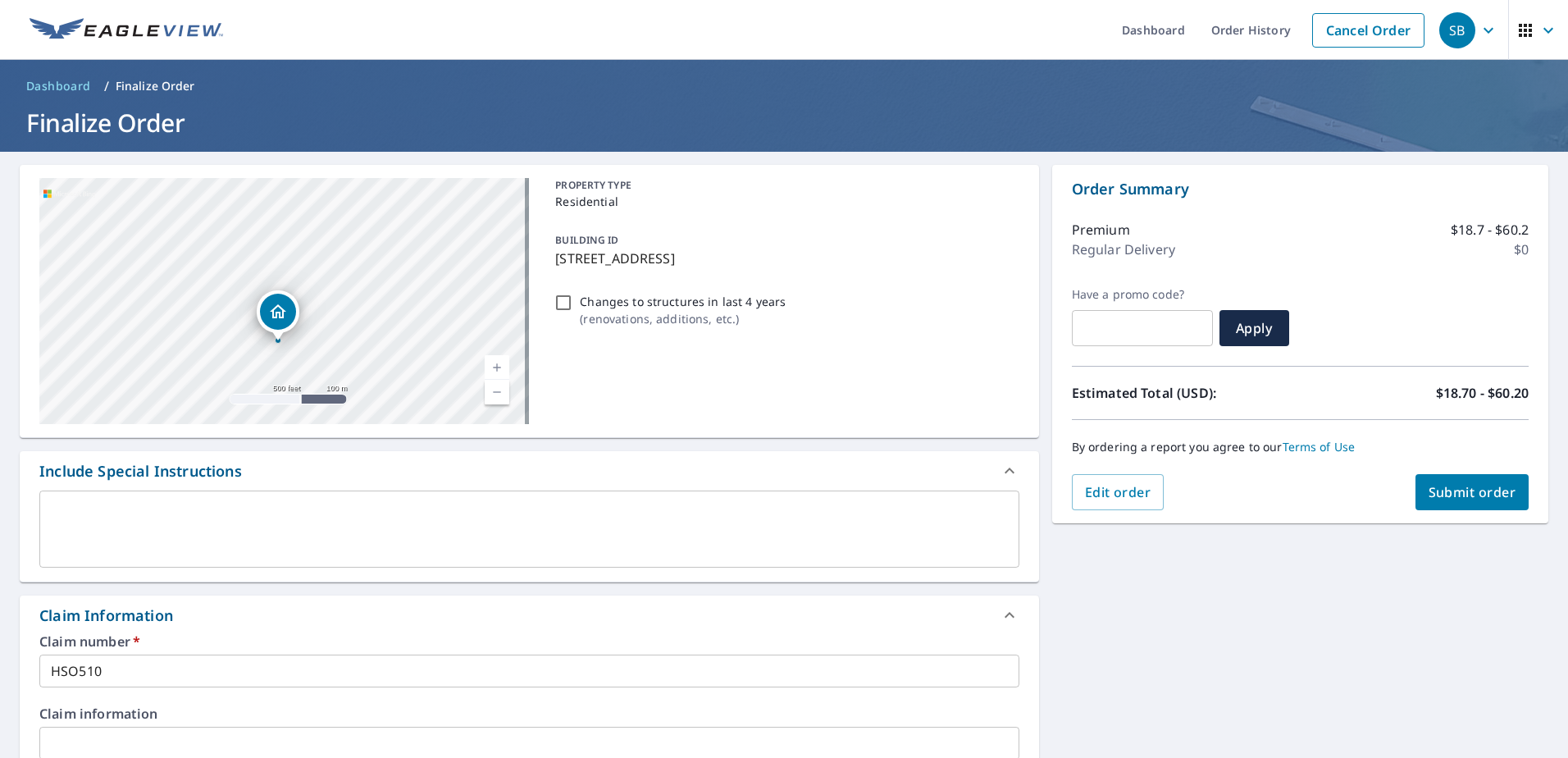
type input "[EMAIL_ADDRESS][PERSON_NAME][DOMAIN_NAME]"
click at [1465, 491] on span "Submit order" at bounding box center [1472, 493] width 88 height 18
checkbox input "true"
